Goal: Information Seeking & Learning: Learn about a topic

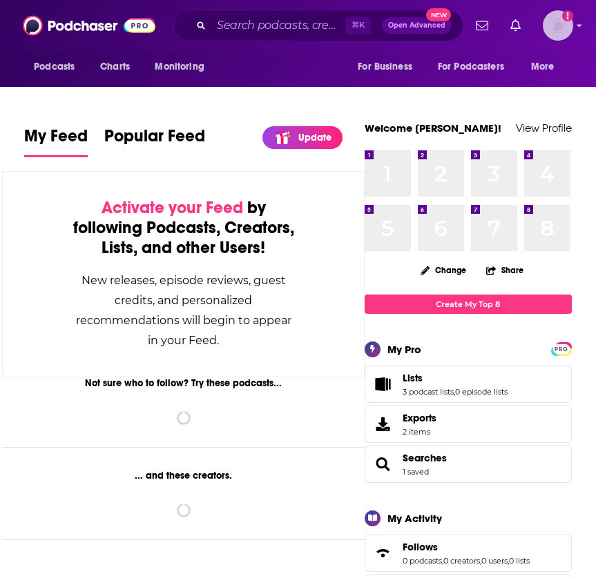
click at [576, 29] on icon "Show profile menu" at bounding box center [579, 25] width 6 height 8
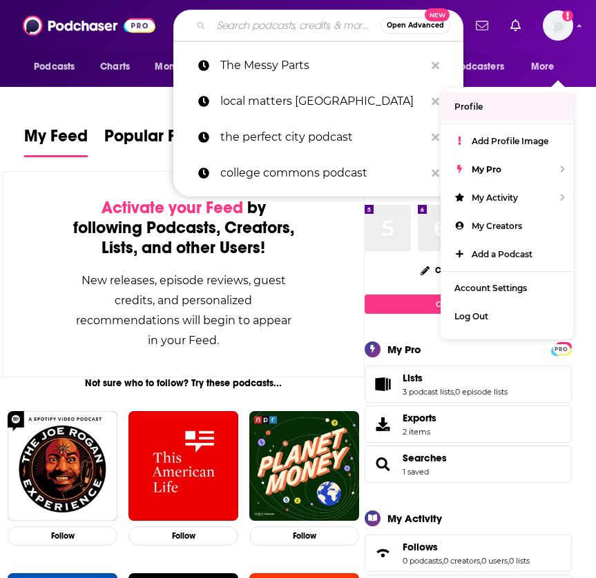
click at [257, 16] on input "Search podcasts, credits, & more..." at bounding box center [295, 25] width 169 height 22
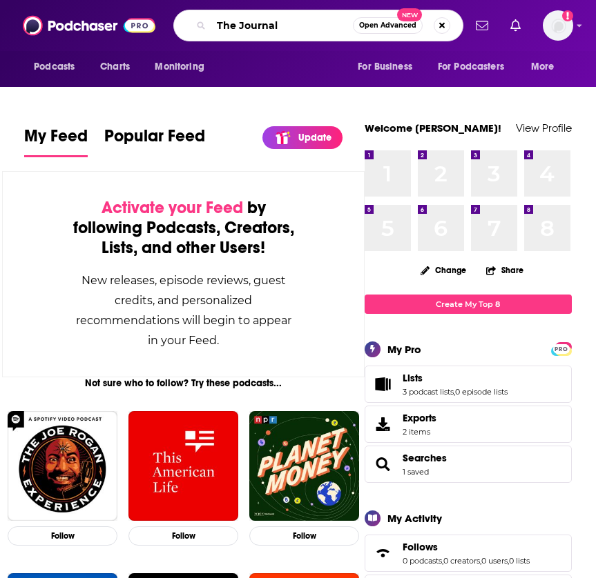
type input "The Journal"
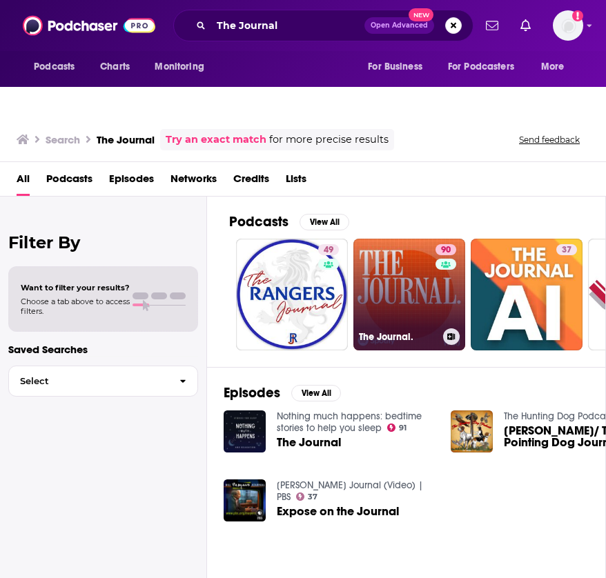
click at [407, 289] on link "90 The Journal." at bounding box center [409, 295] width 112 height 112
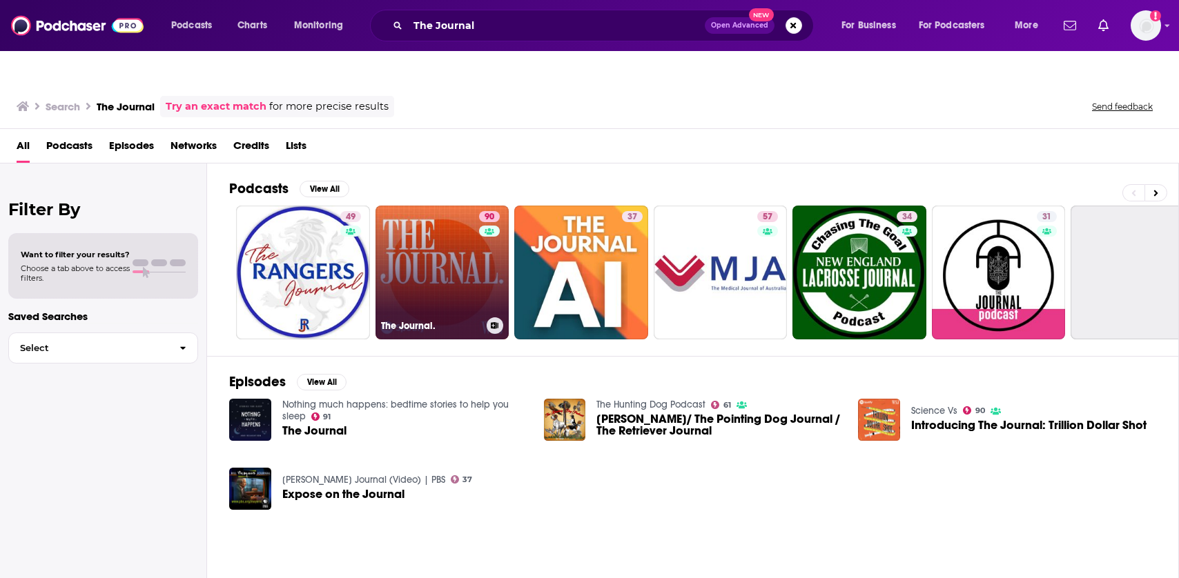
click at [422, 250] on link "90 The Journal." at bounding box center [442, 273] width 134 height 134
